Goal: Find specific page/section: Find specific page/section

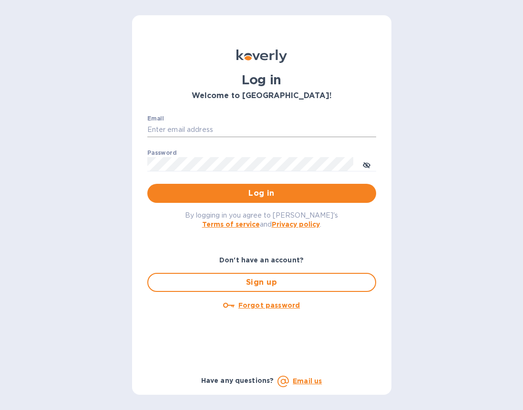
click at [187, 131] on input "Email" at bounding box center [261, 130] width 229 height 14
type input "cyarbroughjr@savannahriverfulfillment.com"
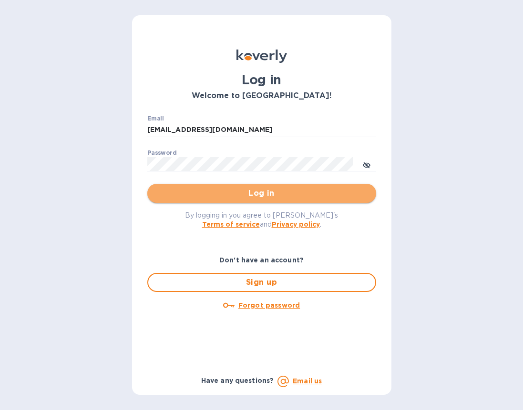
click at [240, 193] on span "Log in" at bounding box center [261, 193] width 213 height 11
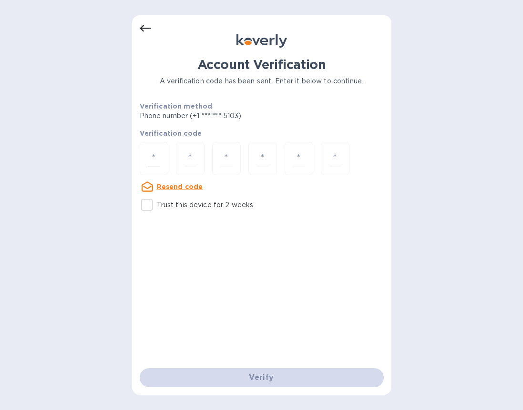
click at [157, 155] on input "number" at bounding box center [154, 159] width 12 height 18
type input "8"
type input "6"
type input "5"
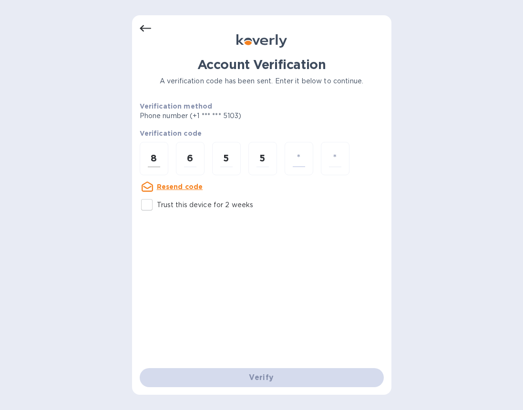
type input "8"
type input "2"
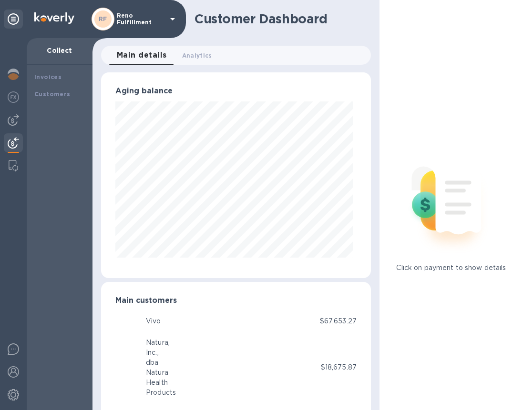
scroll to position [476296, 476236]
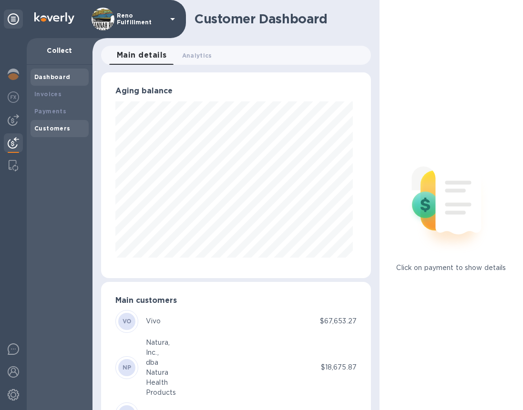
click at [47, 128] on b "Customers" at bounding box center [52, 128] width 36 height 7
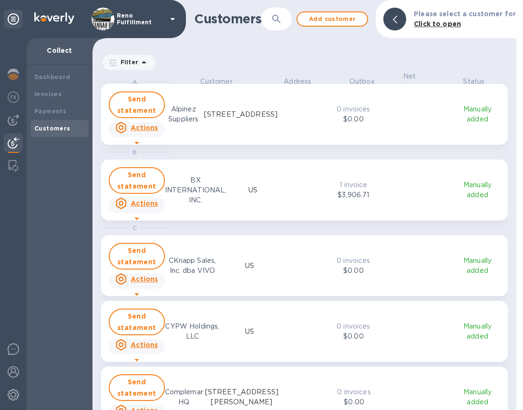
scroll to position [331, 420]
click at [280, 15] on icon "button" at bounding box center [276, 18] width 11 height 11
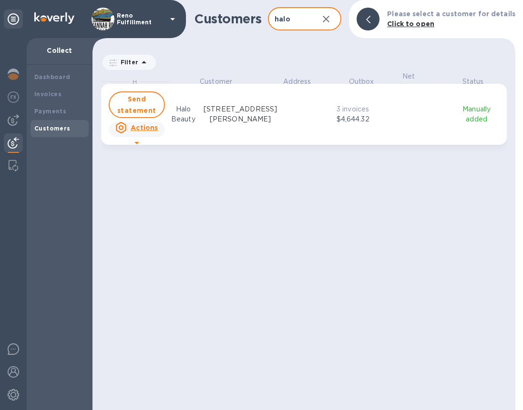
scroll to position [331, 419]
type input "halo"
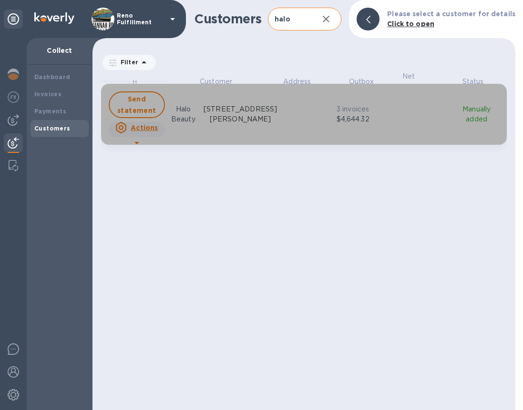
click at [135, 144] on icon "grid" at bounding box center [136, 143] width 5 height 2
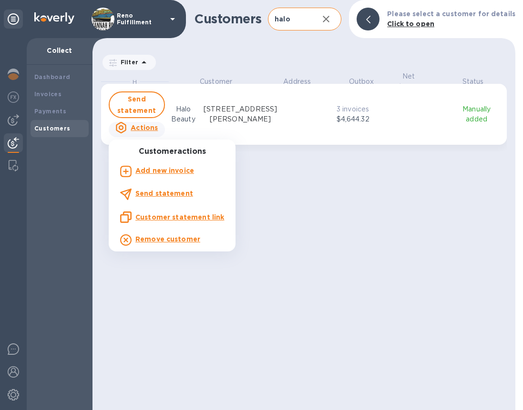
click at [158, 217] on u "Customer statement link" at bounding box center [179, 217] width 89 height 8
